Goal: Find specific page/section: Find specific page/section

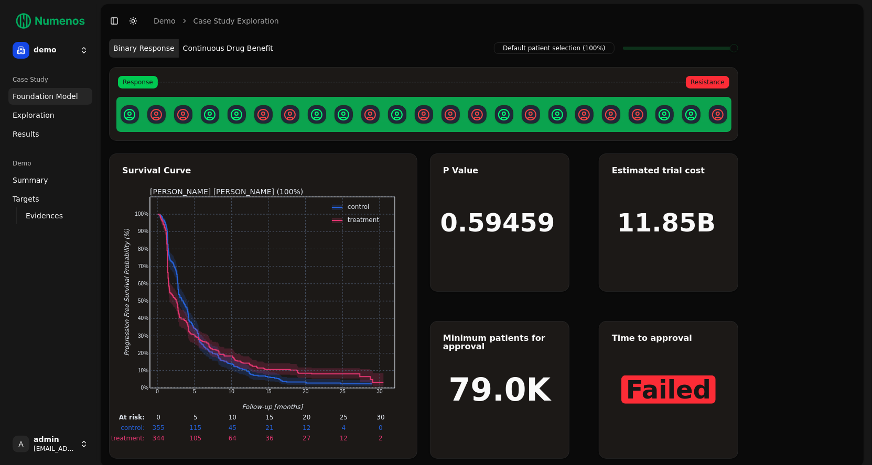
click at [39, 116] on span "Exploration" at bounding box center [34, 115] width 42 height 10
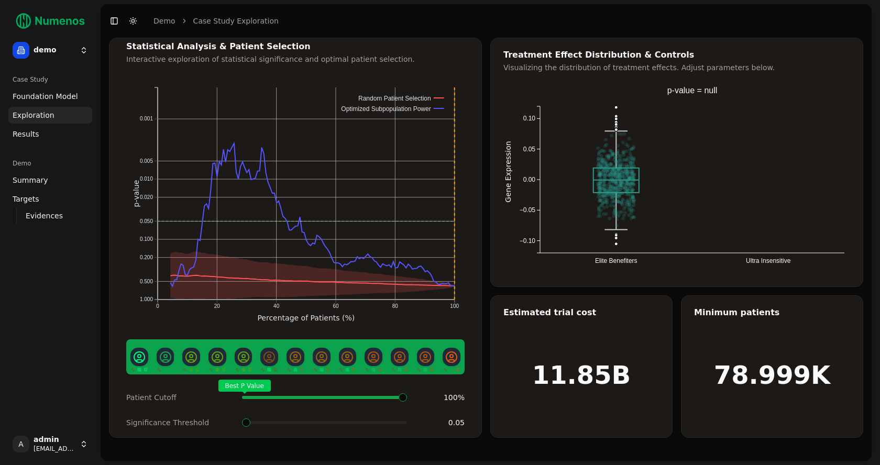
click at [38, 133] on link "Results" at bounding box center [50, 134] width 84 height 17
click at [34, 177] on span "Summary" at bounding box center [31, 180] width 36 height 10
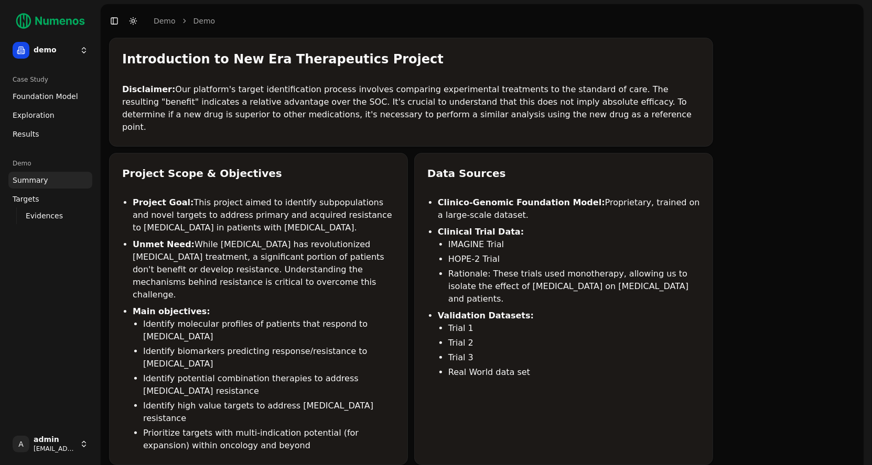
click at [35, 199] on span "Targets" at bounding box center [26, 199] width 27 height 10
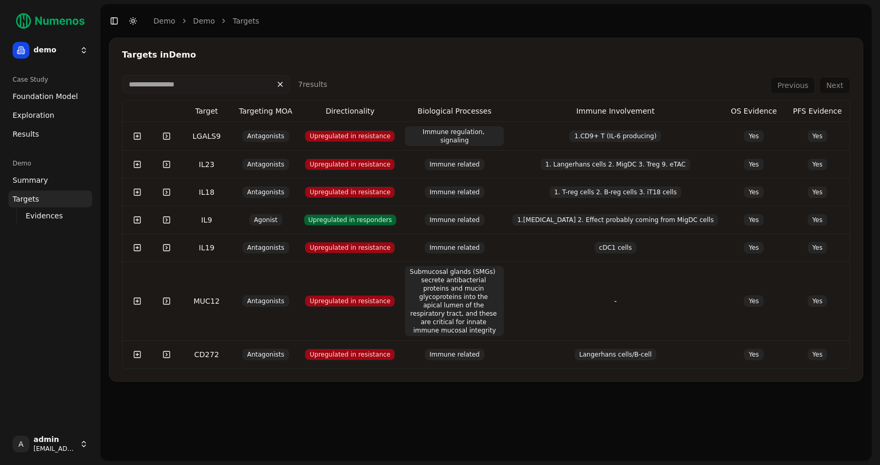
click at [45, 215] on span "Evidences" at bounding box center [44, 216] width 37 height 10
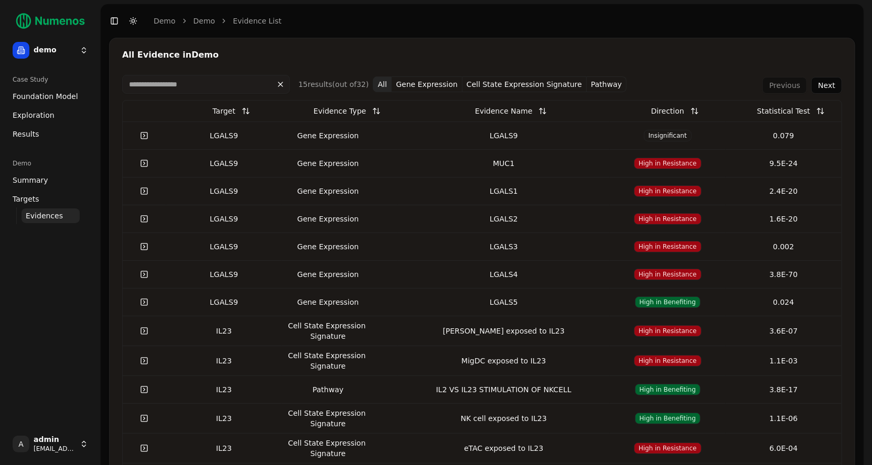
click at [52, 97] on span "Foundation Model" at bounding box center [46, 96] width 66 height 10
